Goal: Task Accomplishment & Management: Complete application form

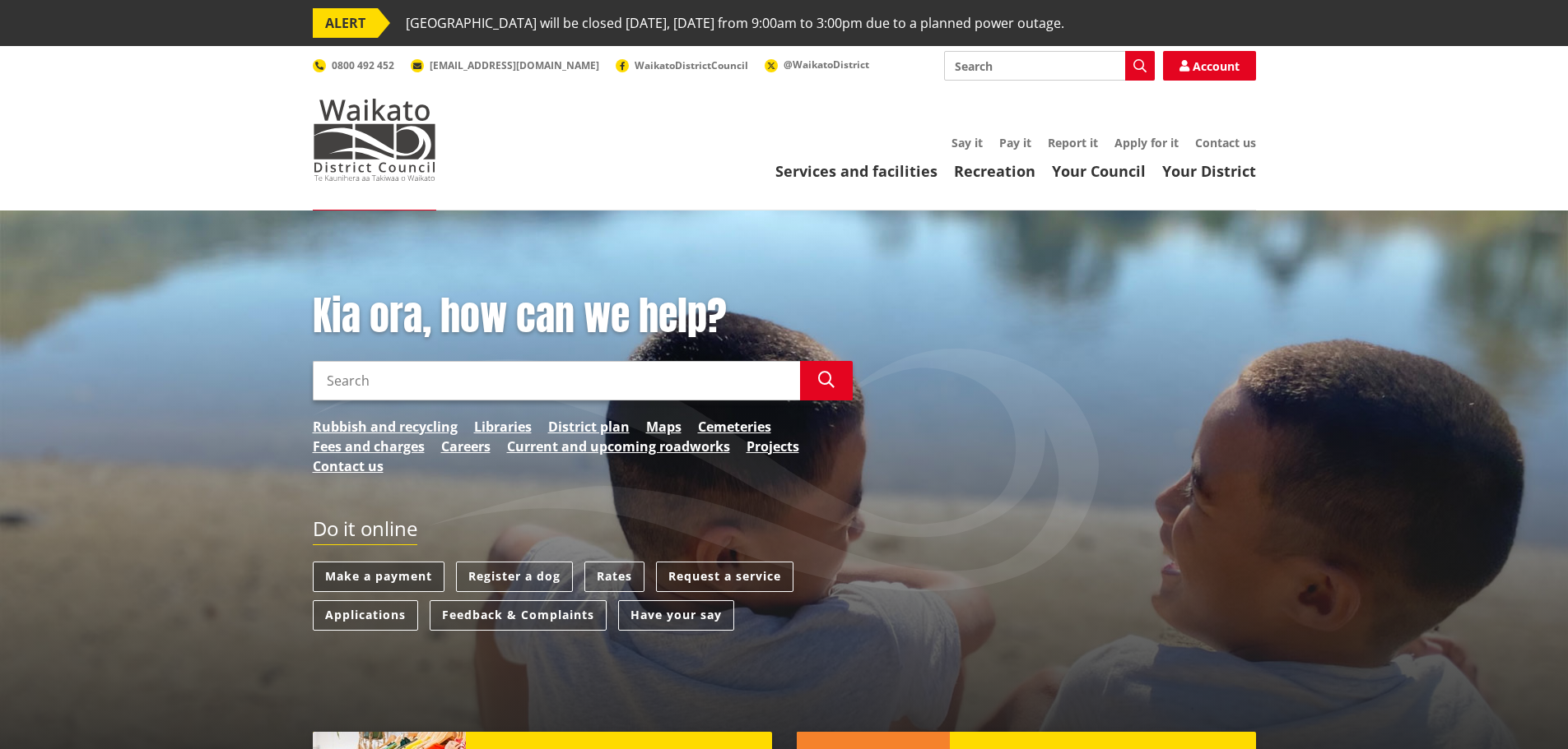
scroll to position [82, 0]
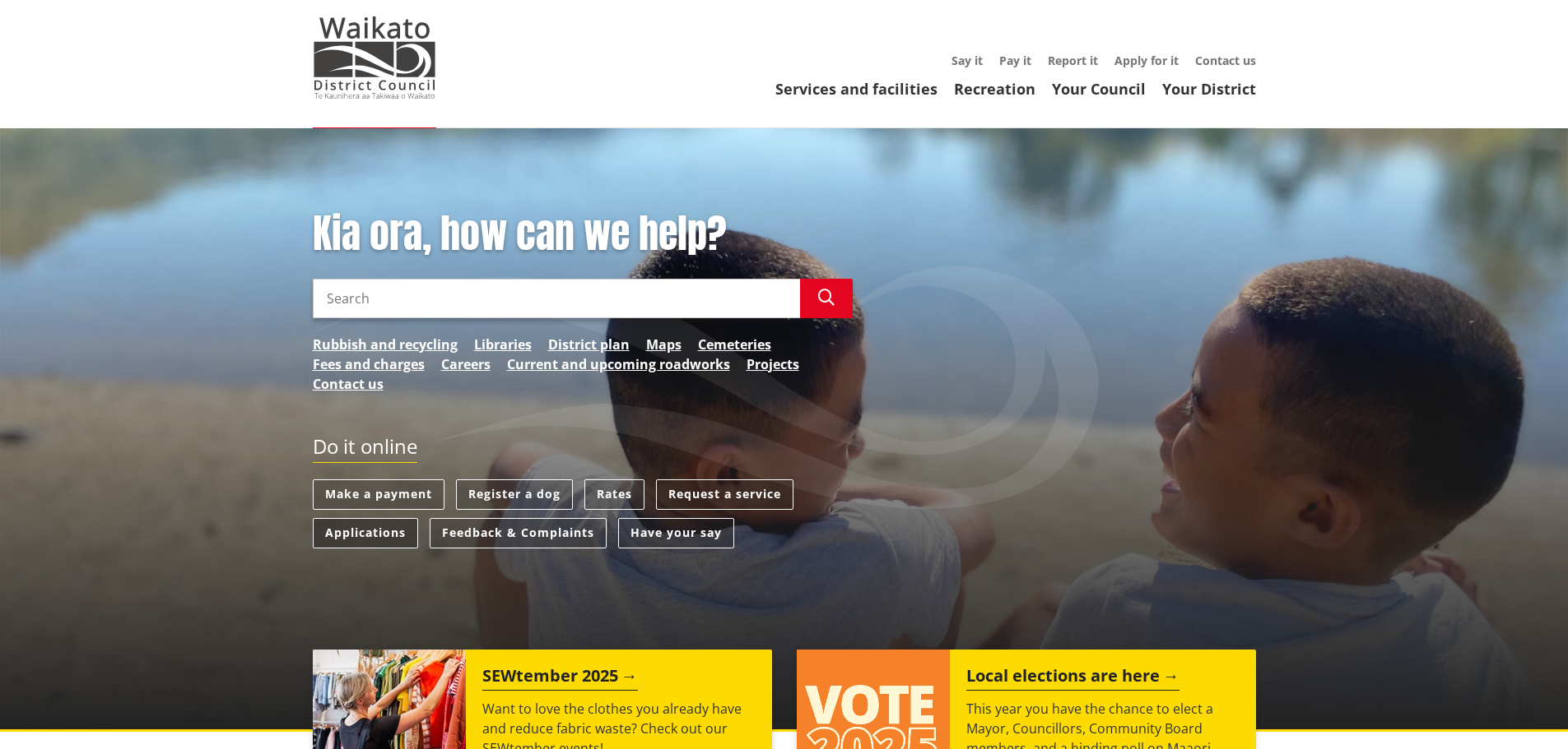
click at [359, 535] on link "Applications" at bounding box center [365, 534] width 105 height 30
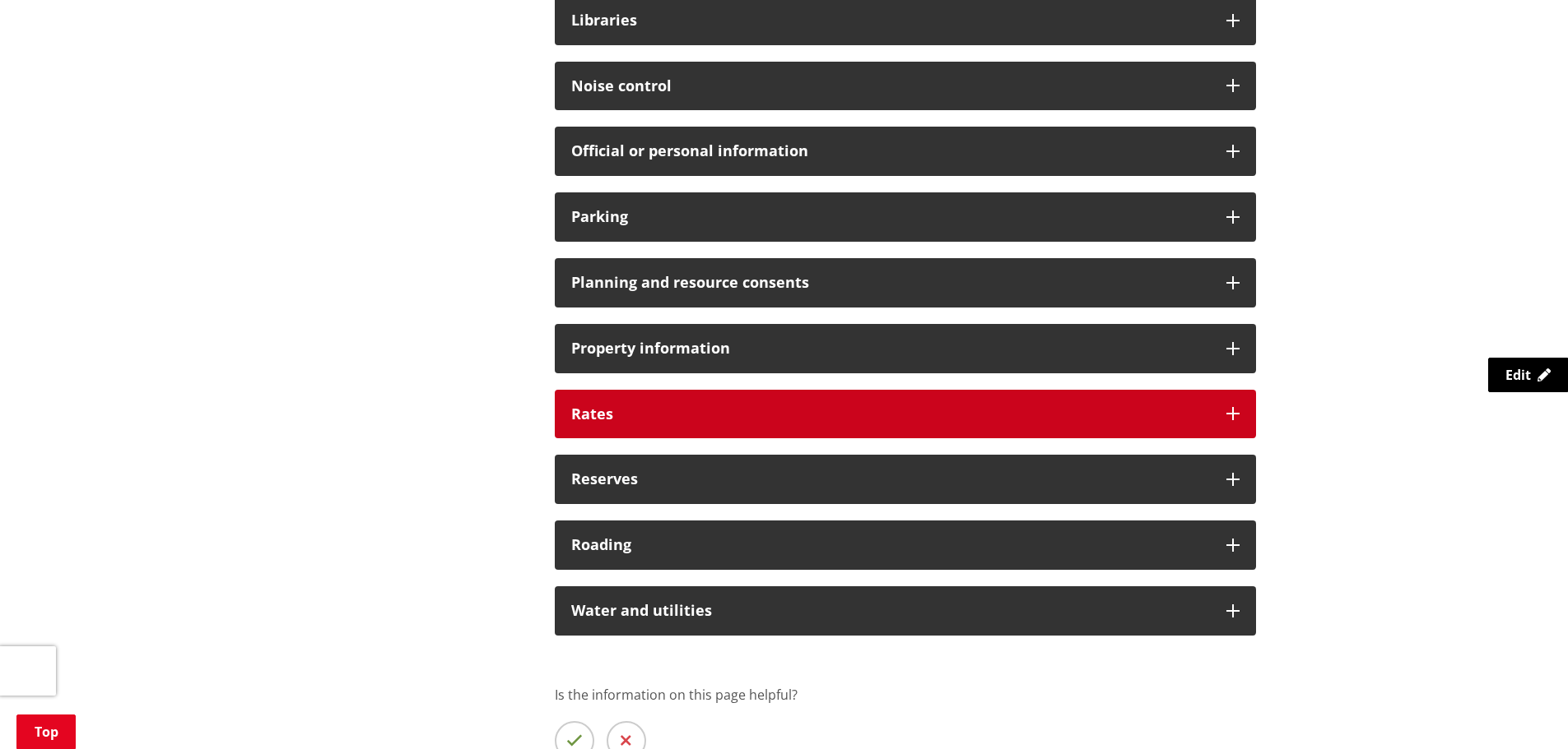
scroll to position [1151, 0]
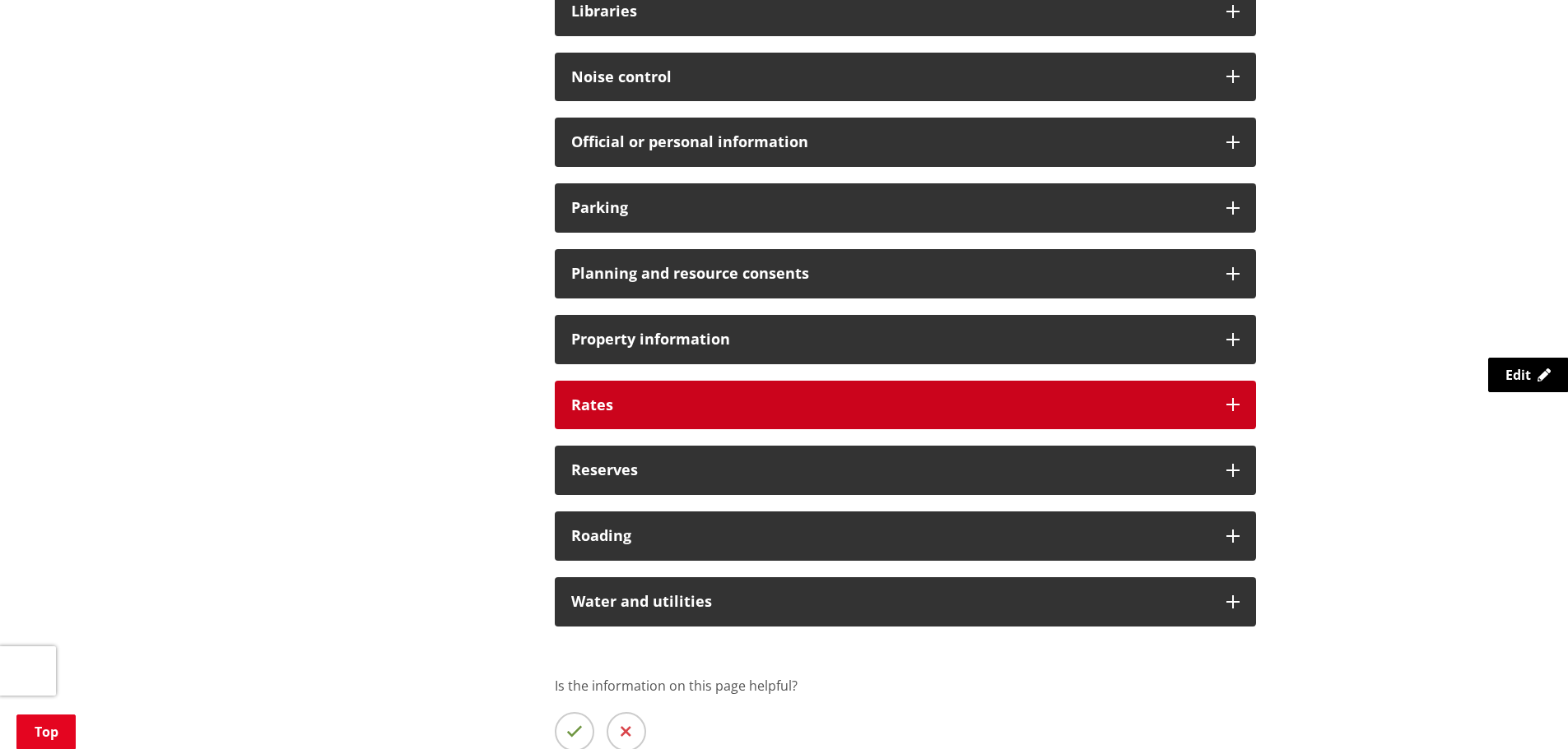
click at [653, 412] on h3 "Rates" at bounding box center [890, 406] width 638 height 17
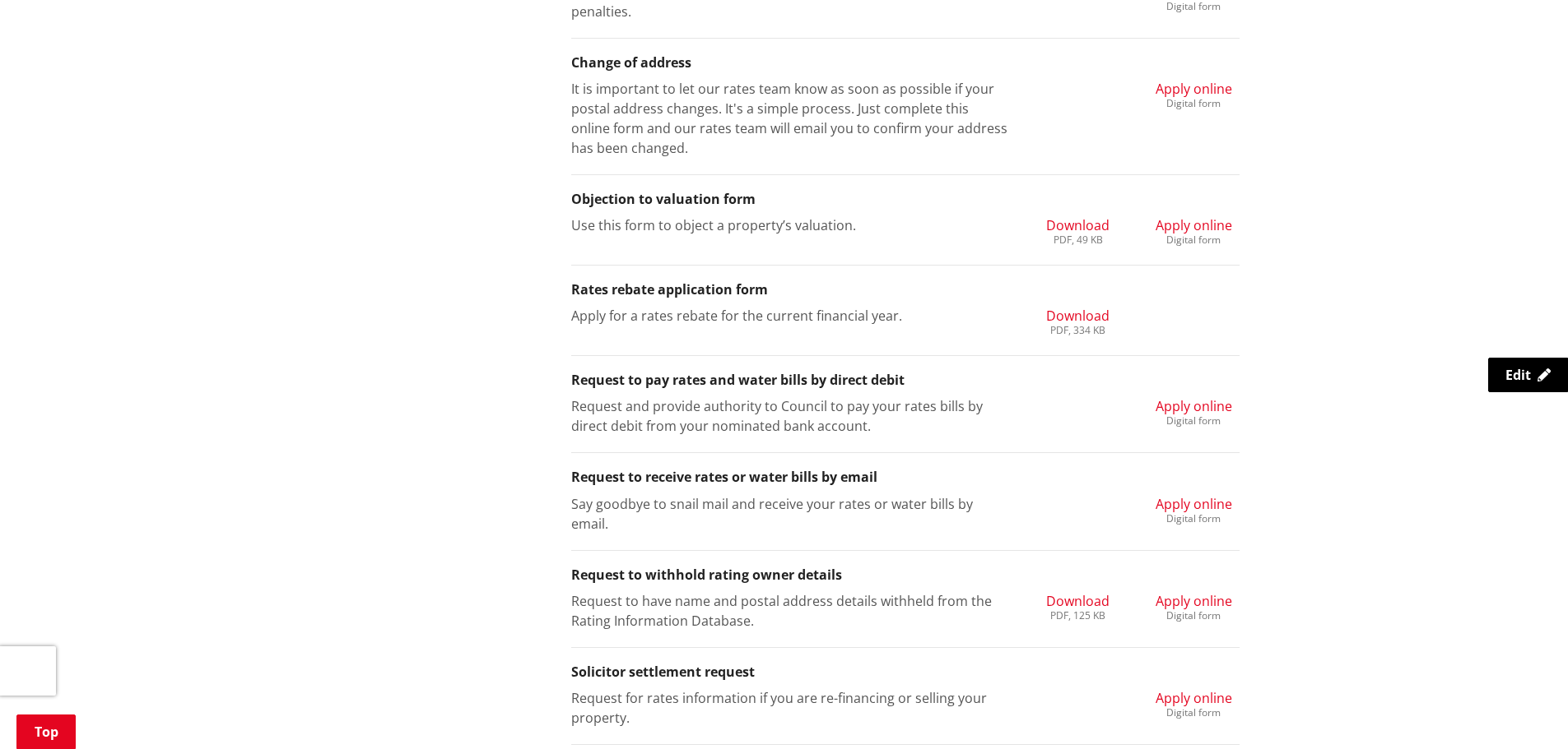
scroll to position [1809, 0]
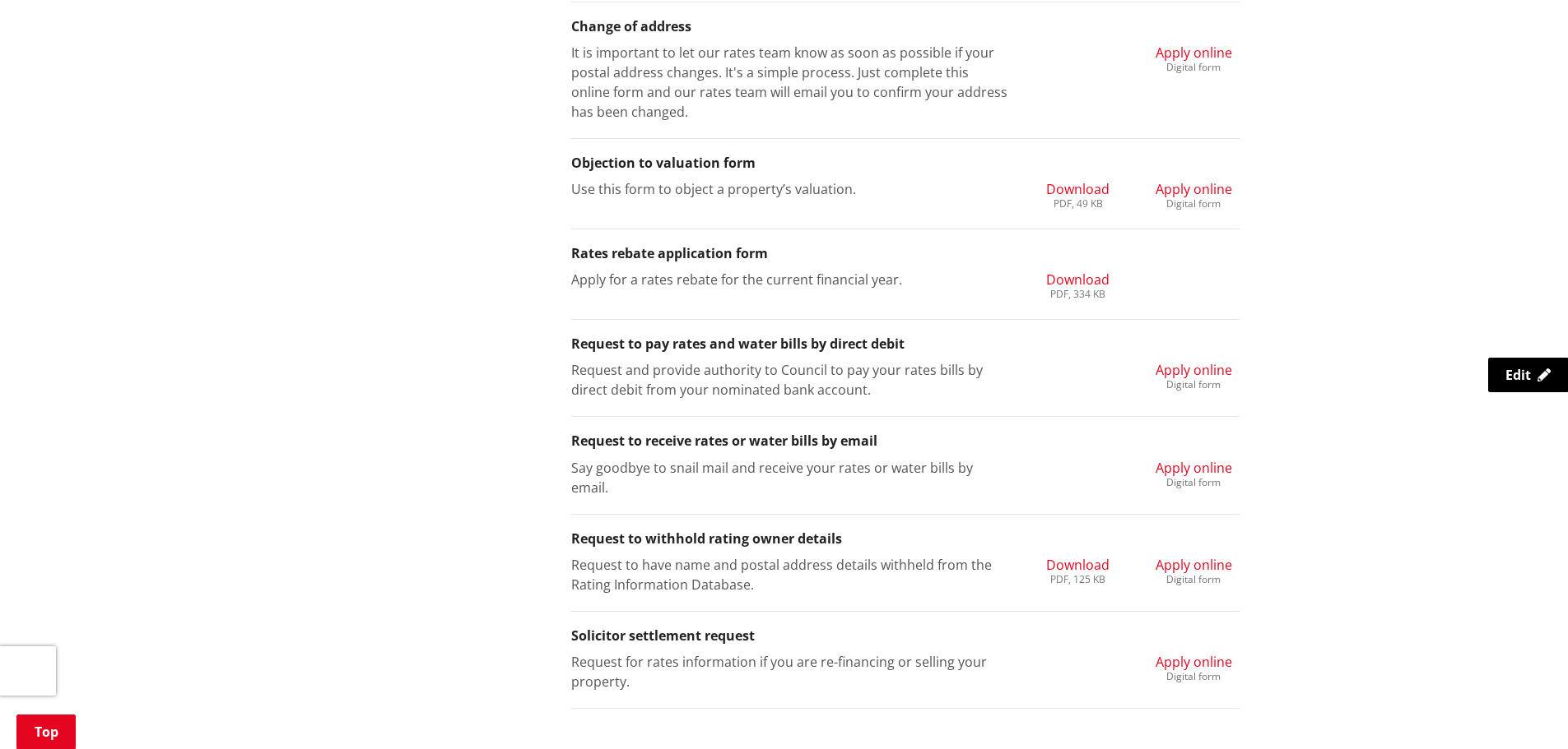
click at [1174, 470] on span "Apply online" at bounding box center [1193, 467] width 77 height 18
